Goal: Task Accomplishment & Management: Use online tool/utility

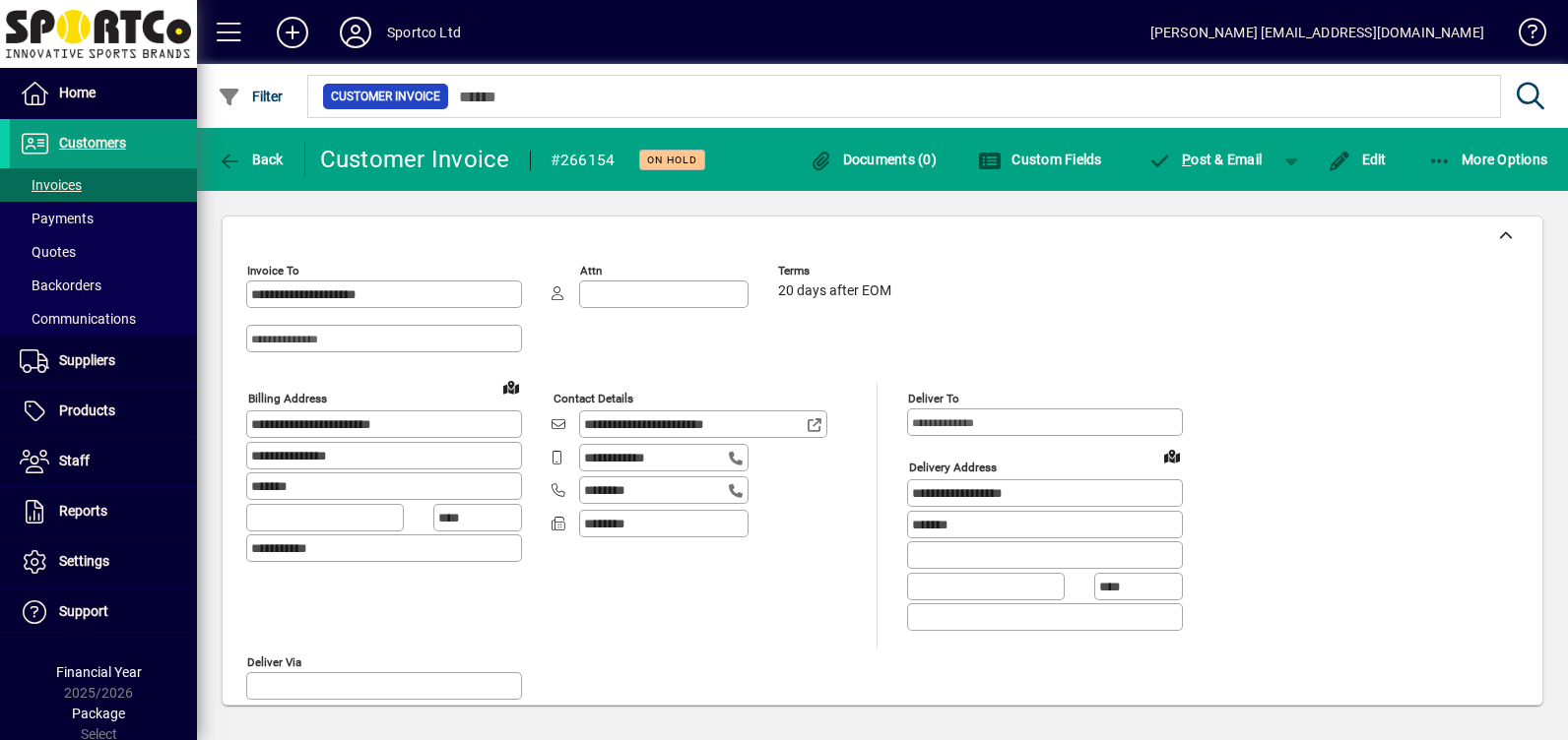
scroll to position [1124, 0]
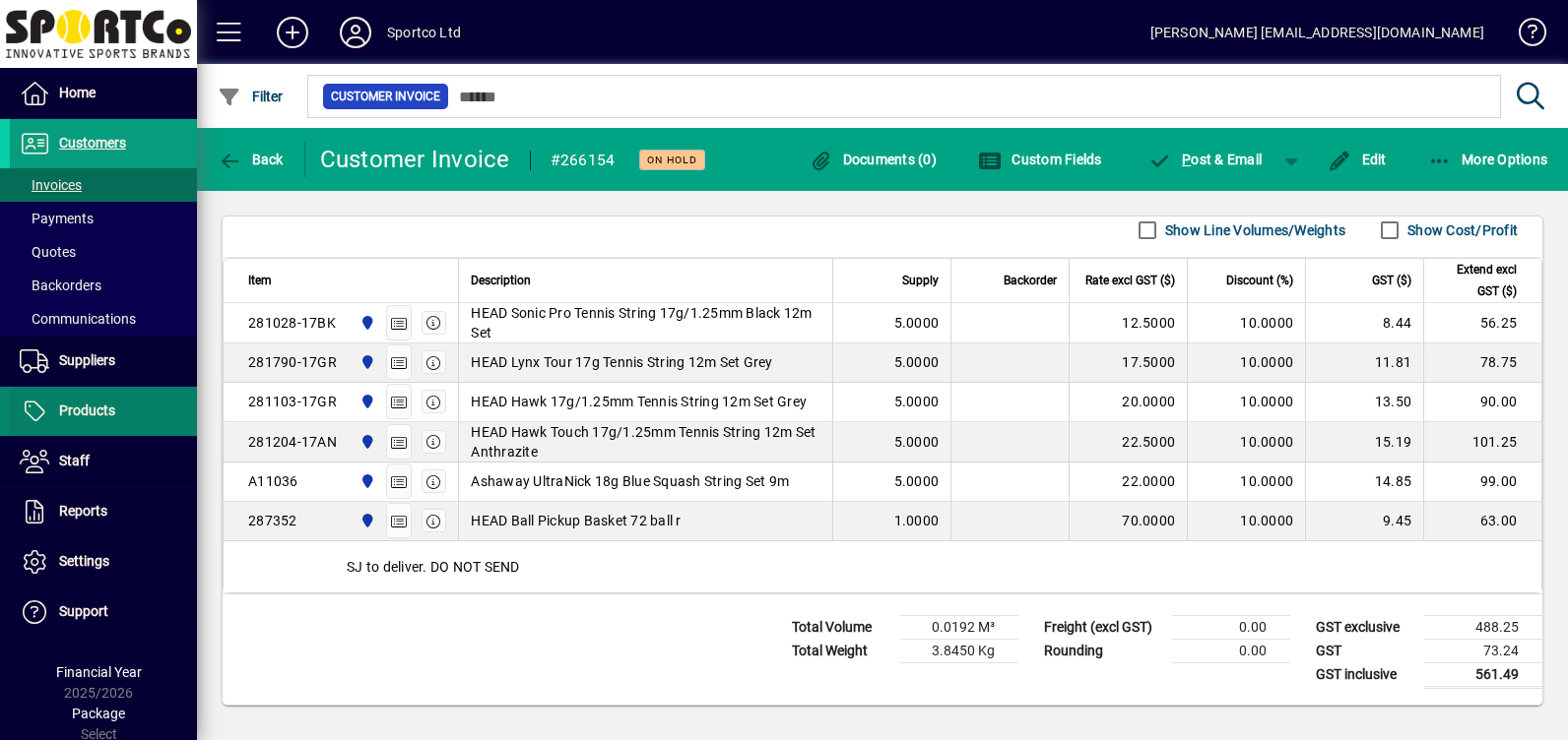
click at [73, 414] on span "Products" at bounding box center [87, 411] width 56 height 16
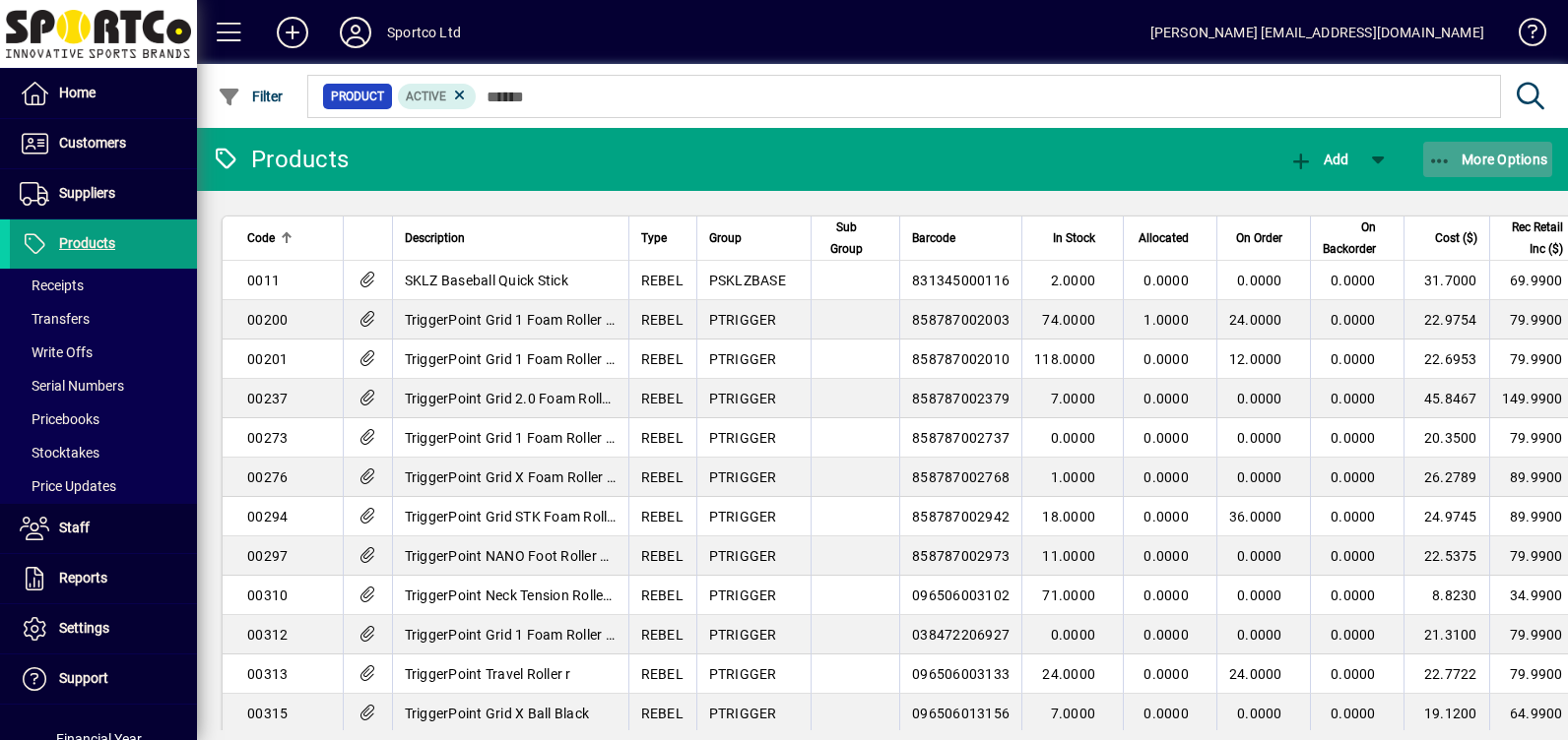
click at [1478, 161] on span "More Options" at bounding box center [1489, 159] width 121 height 16
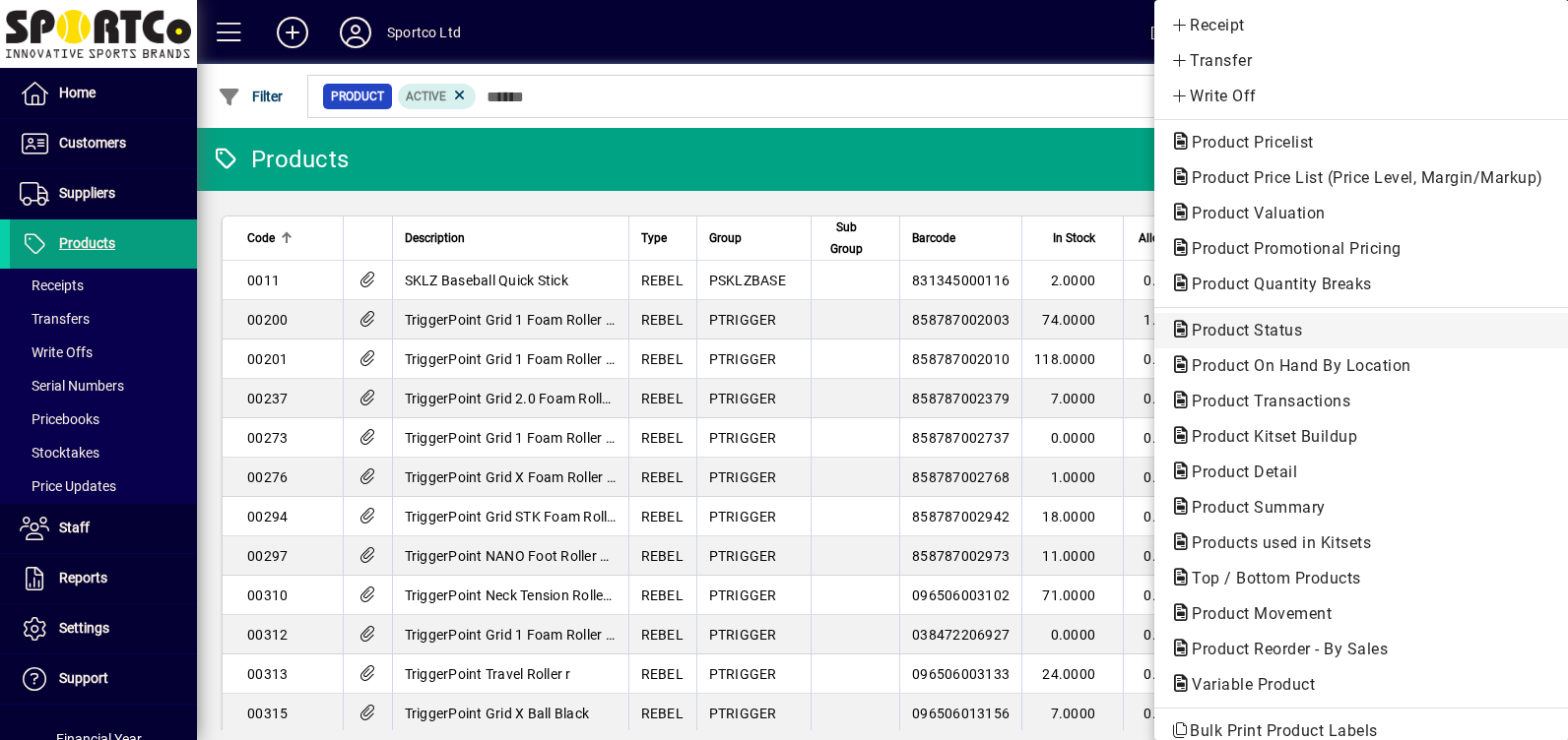
click at [1205, 336] on span "Product Status" at bounding box center [1241, 330] width 141 height 19
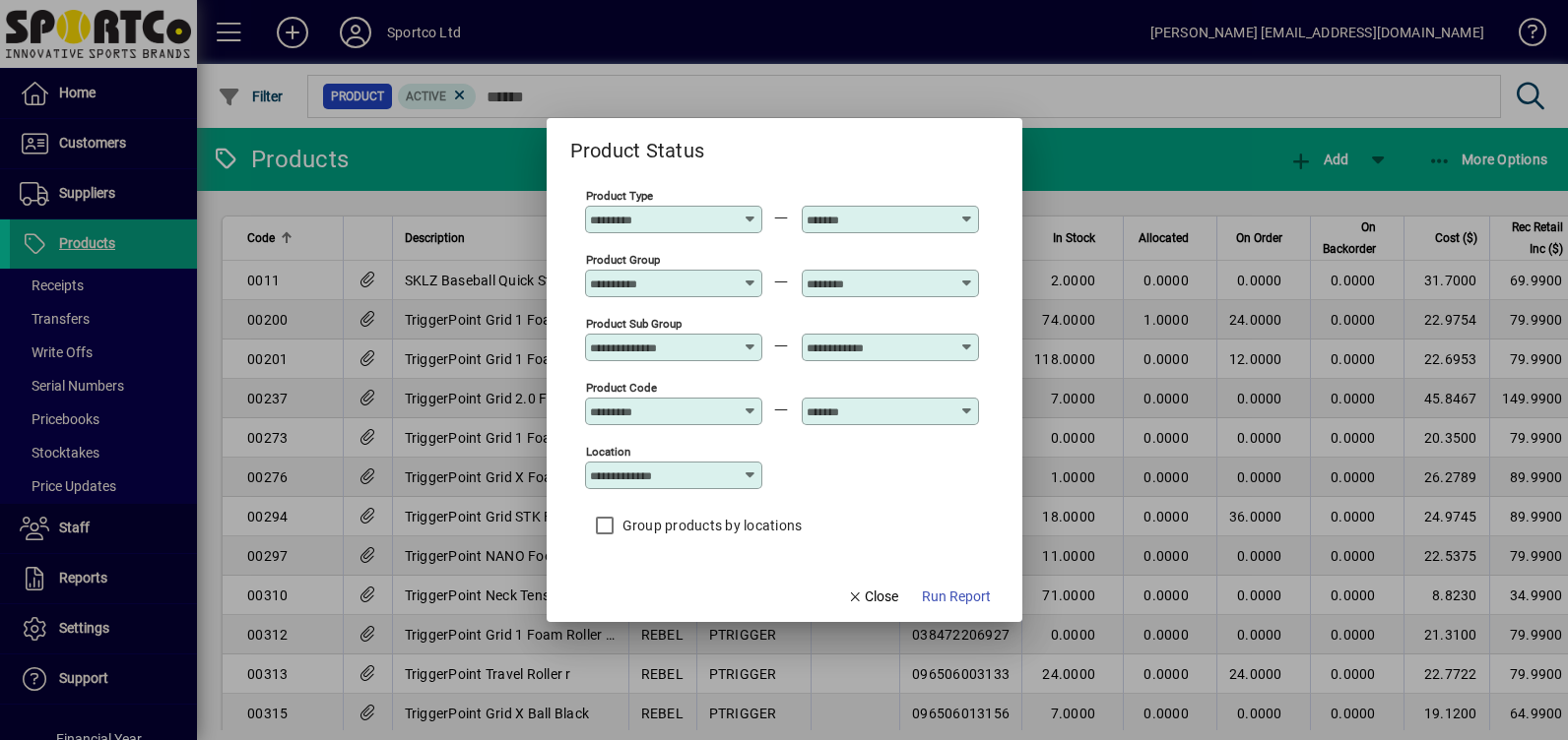
click at [751, 276] on icon at bounding box center [750, 276] width 15 height 0
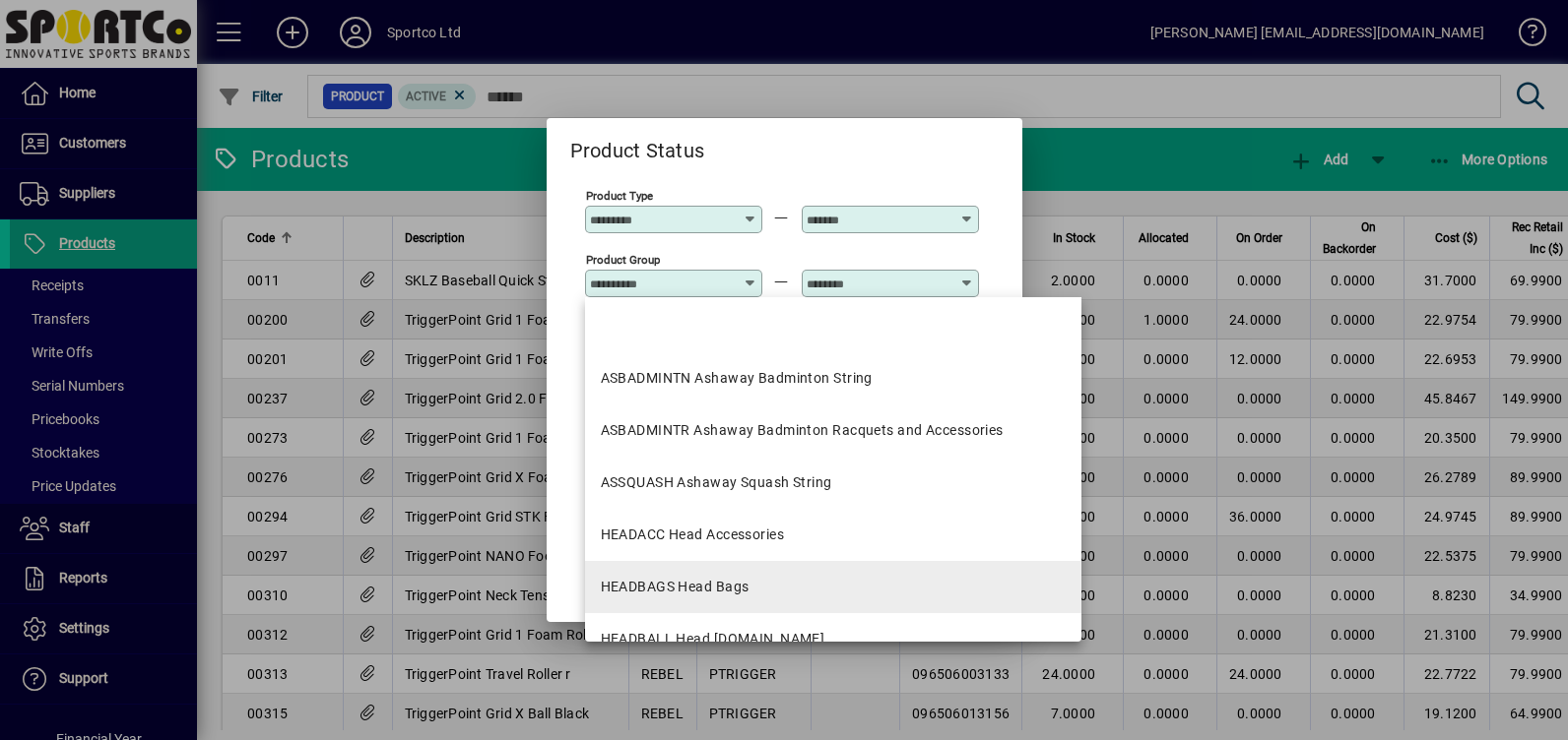
click at [665, 590] on div "HEADBAGS Head Bags" at bounding box center [675, 587] width 148 height 21
type input "**********"
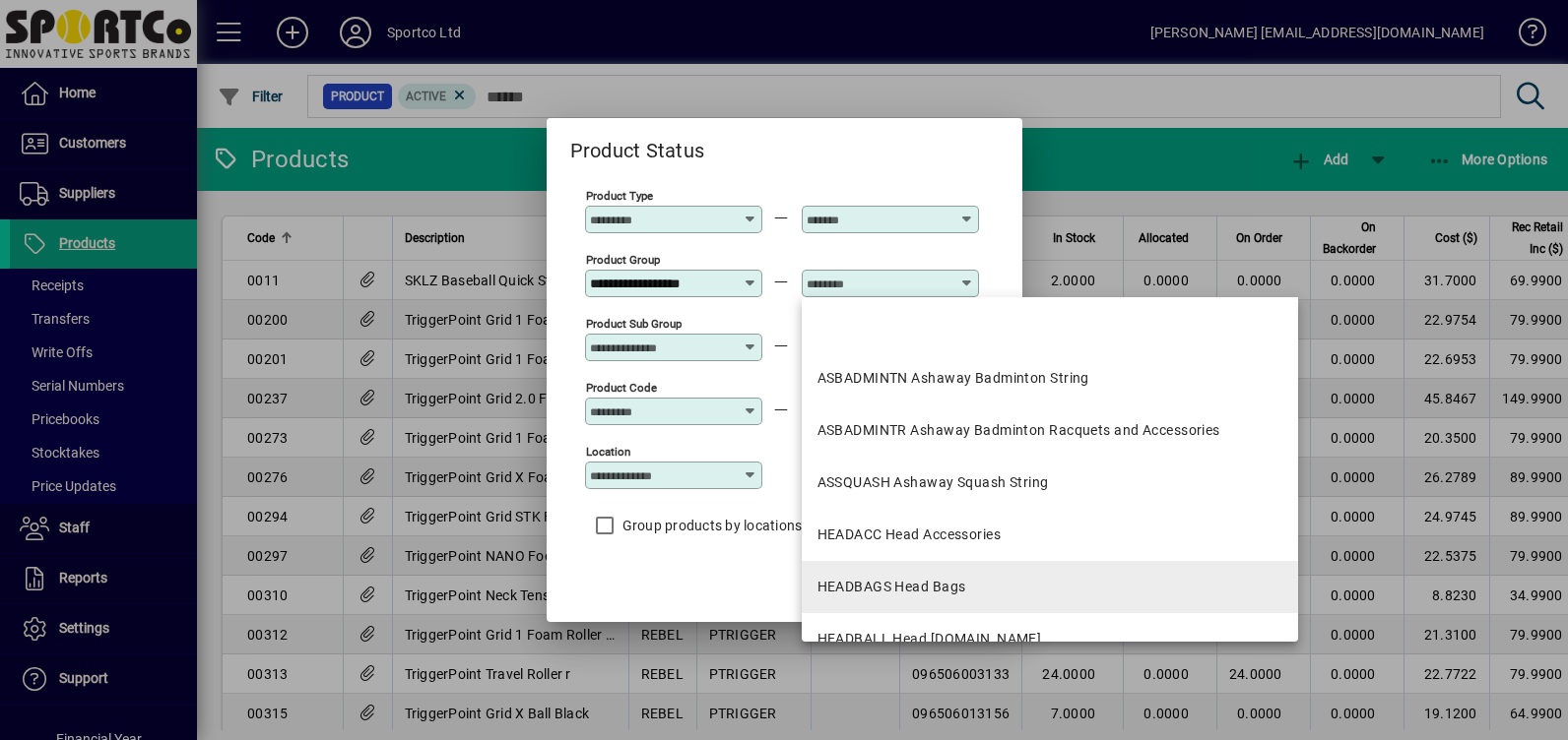
click at [849, 581] on div "HEADBAGS Head Bags" at bounding box center [892, 587] width 148 height 21
type input "**********"
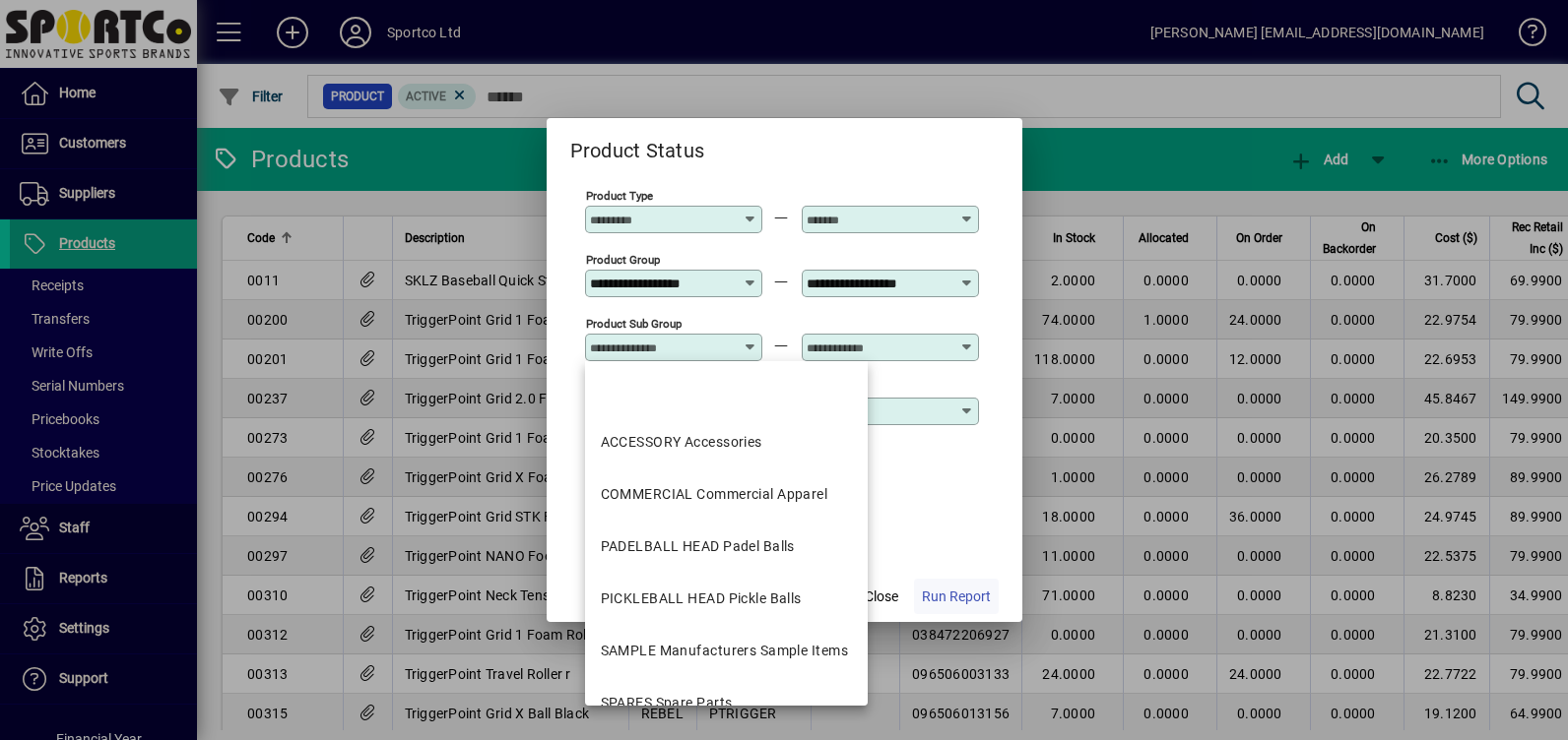
click at [950, 601] on span "Run Report" at bounding box center [957, 597] width 69 height 21
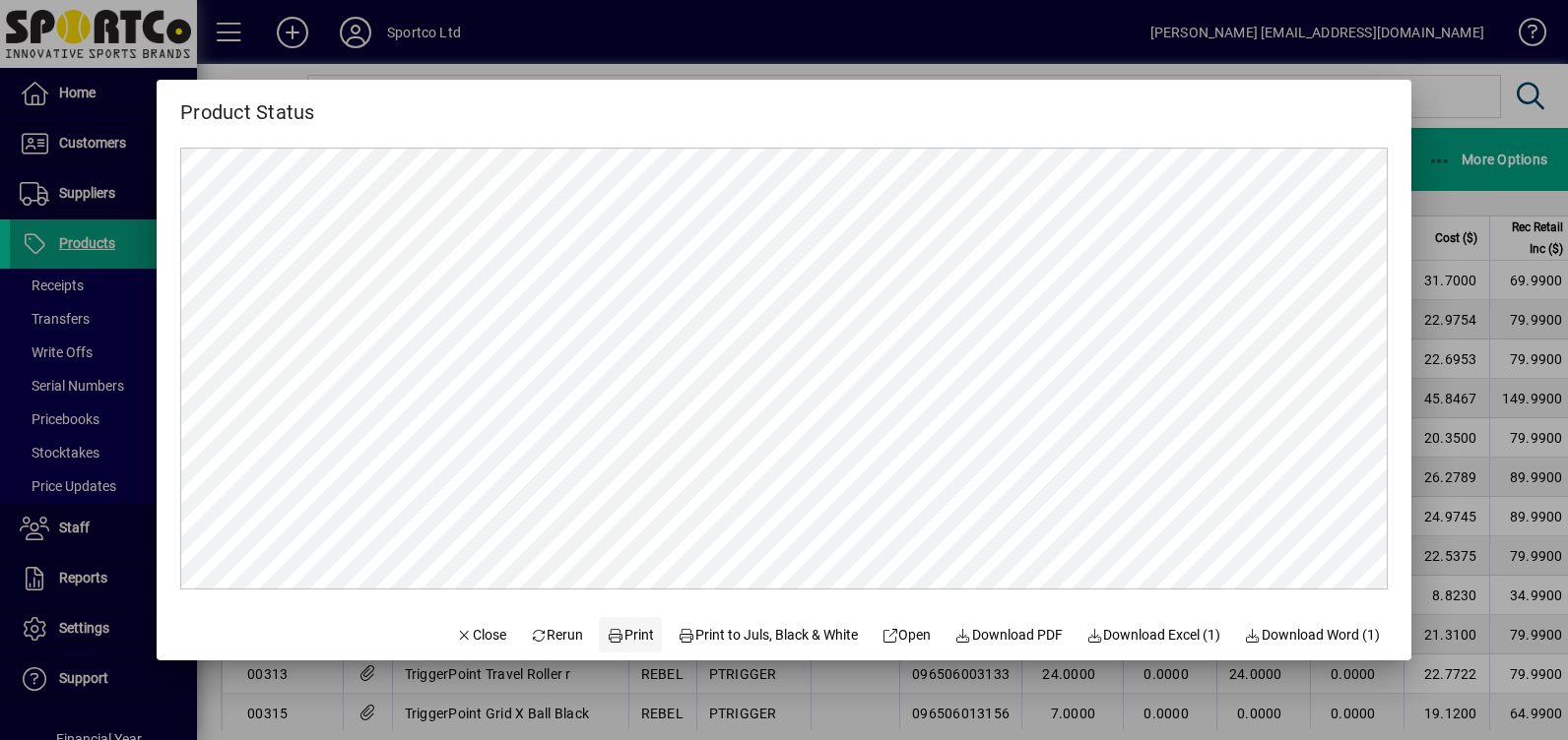
click at [616, 642] on span "Print" at bounding box center [632, 635] width 47 height 21
click at [699, 638] on span "Print to Juls, Black & White" at bounding box center [768, 635] width 180 height 21
click at [455, 635] on span "Close" at bounding box center [480, 635] width 51 height 21
